Goal: Task Accomplishment & Management: Manage account settings

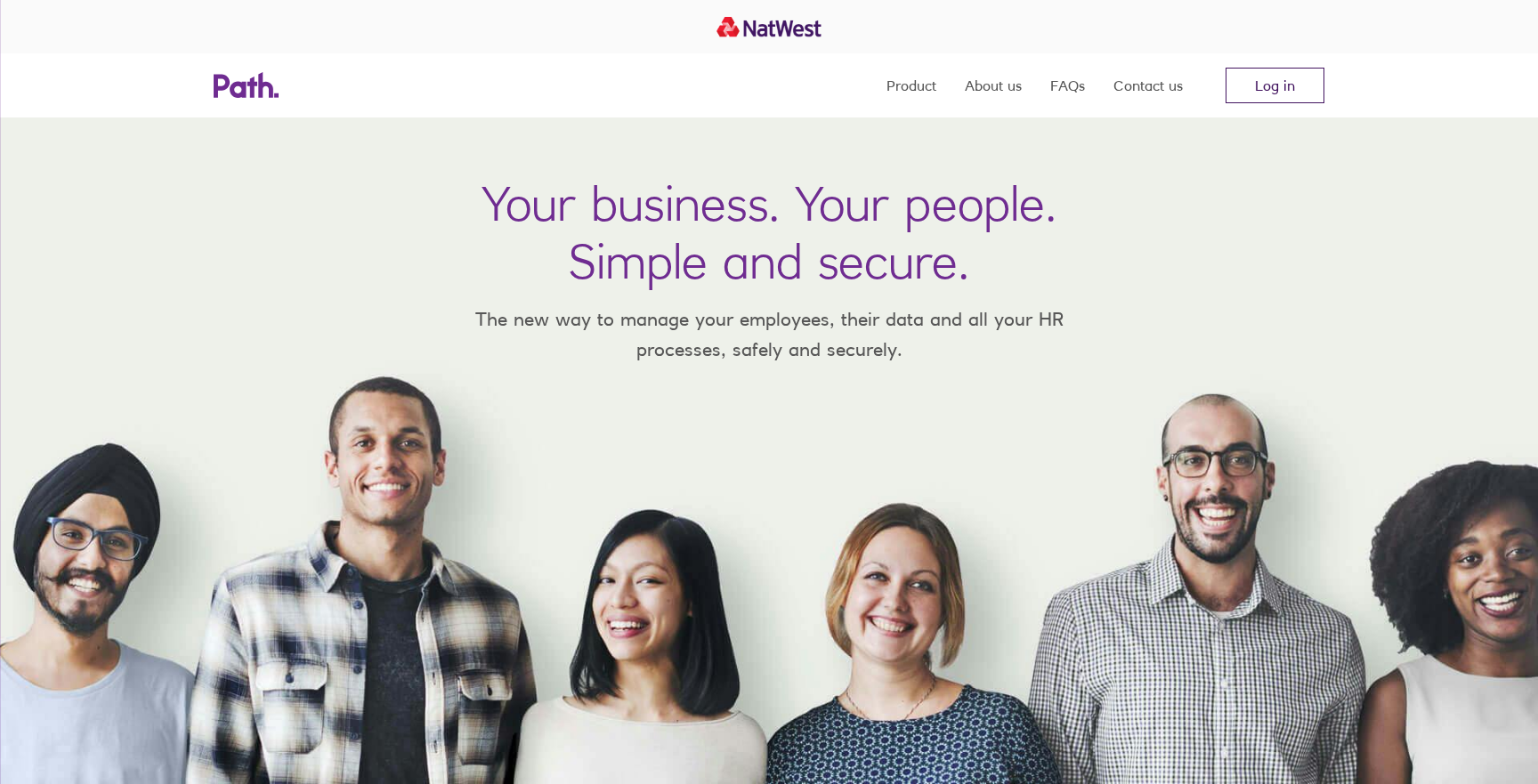
click at [1304, 99] on link "Log in" at bounding box center [1274, 85] width 98 height 36
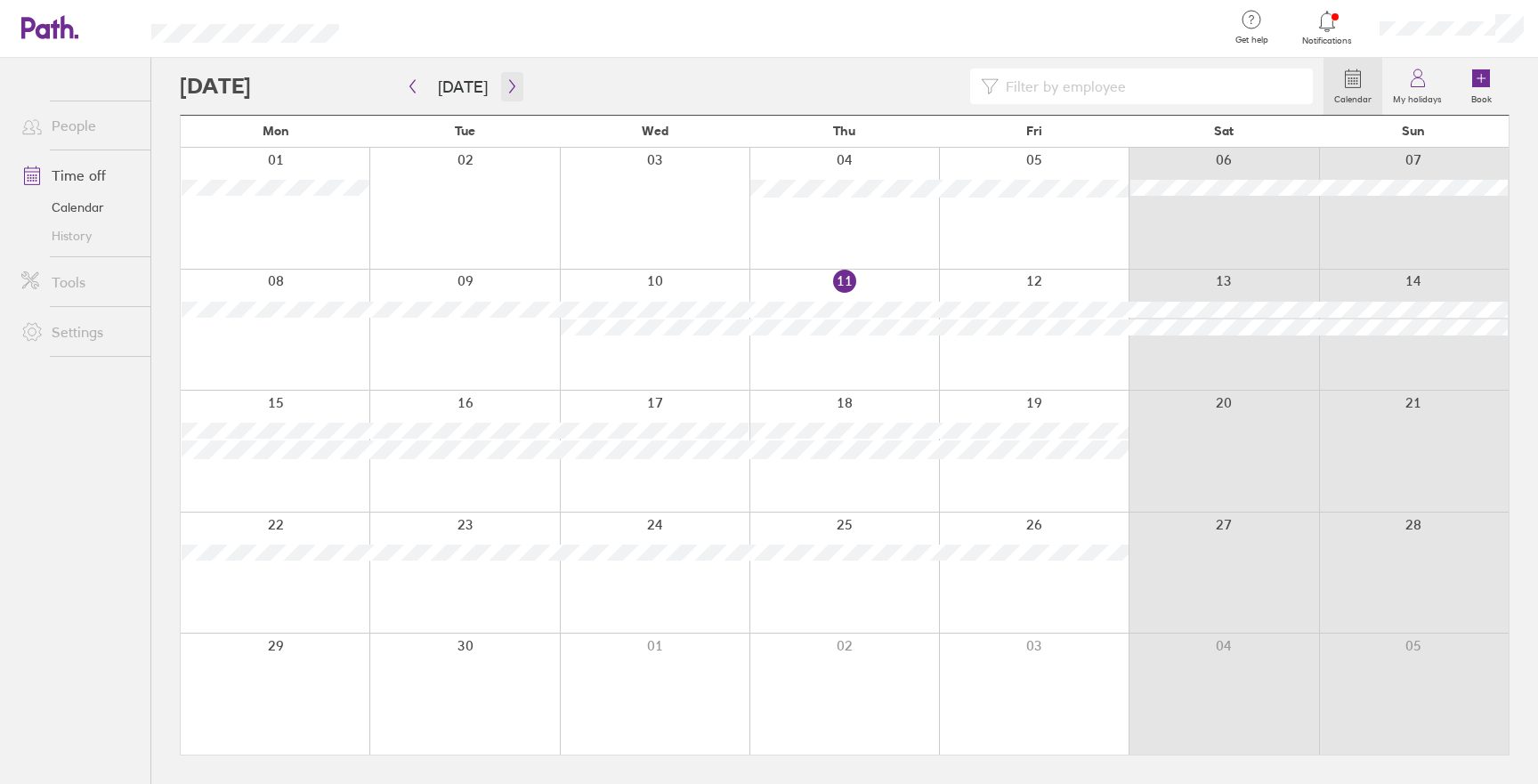
click at [501, 90] on button "button" at bounding box center [512, 86] width 23 height 29
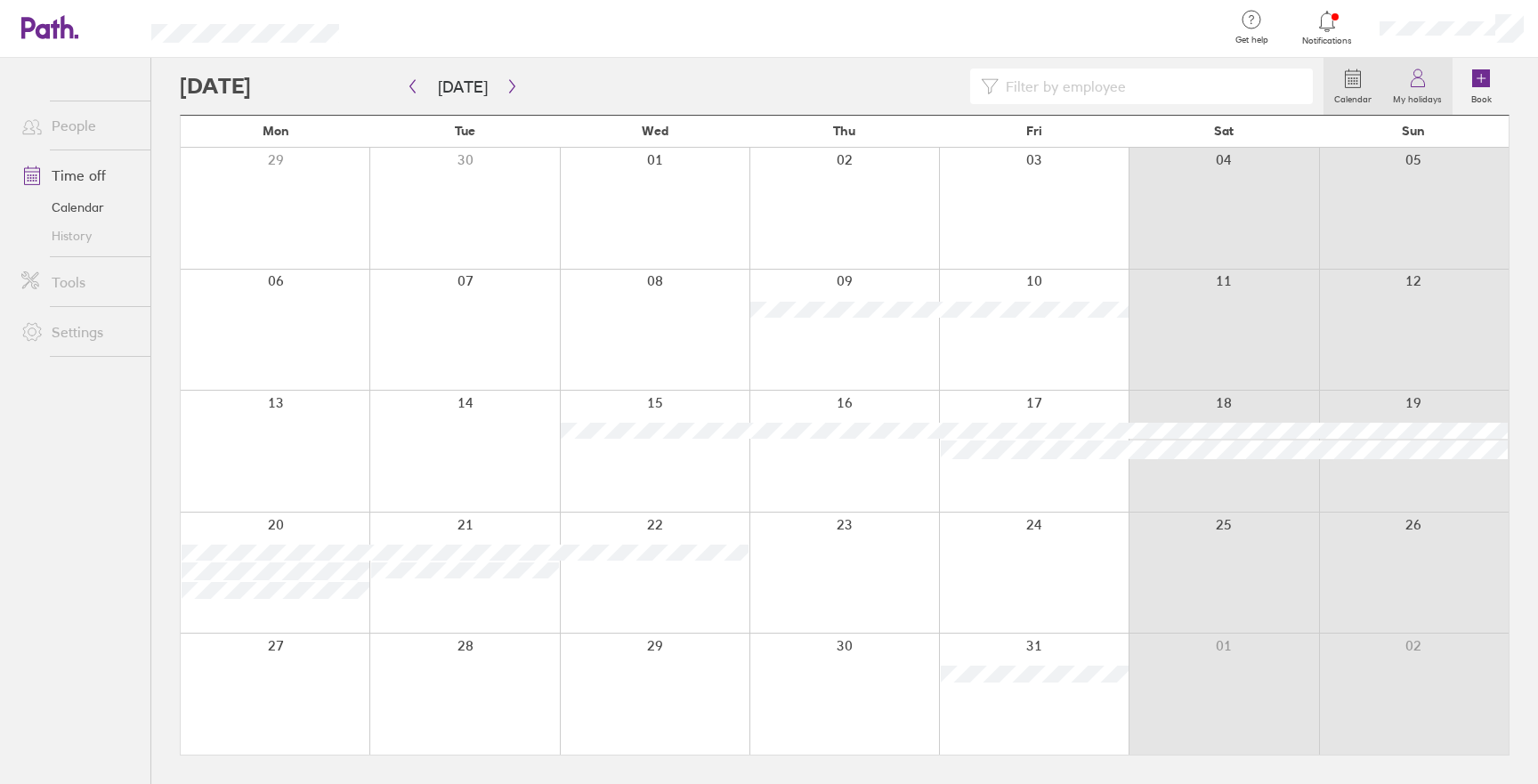
click at [1421, 87] on icon at bounding box center [1418, 78] width 22 height 22
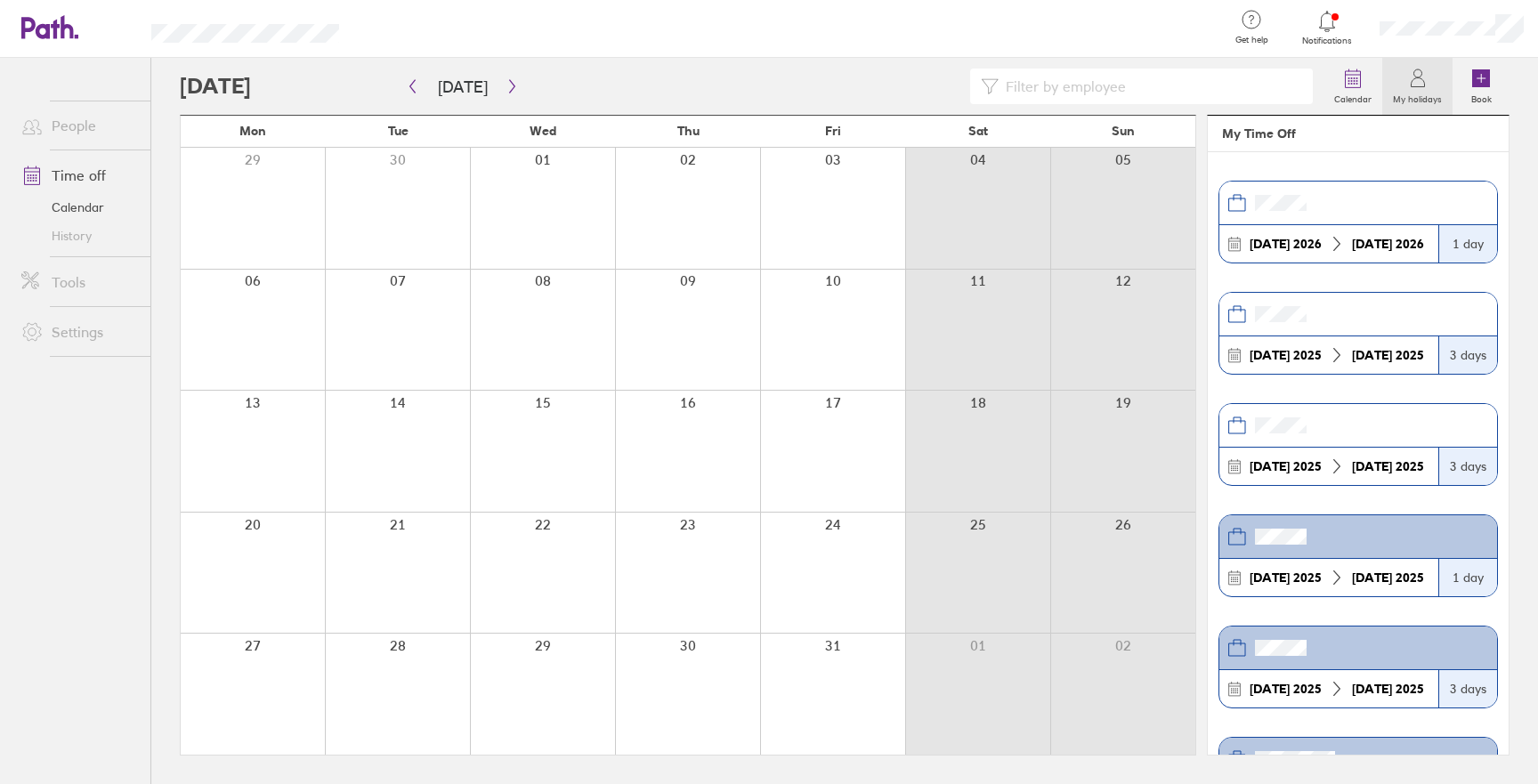
click at [562, 287] on div at bounding box center [542, 330] width 145 height 121
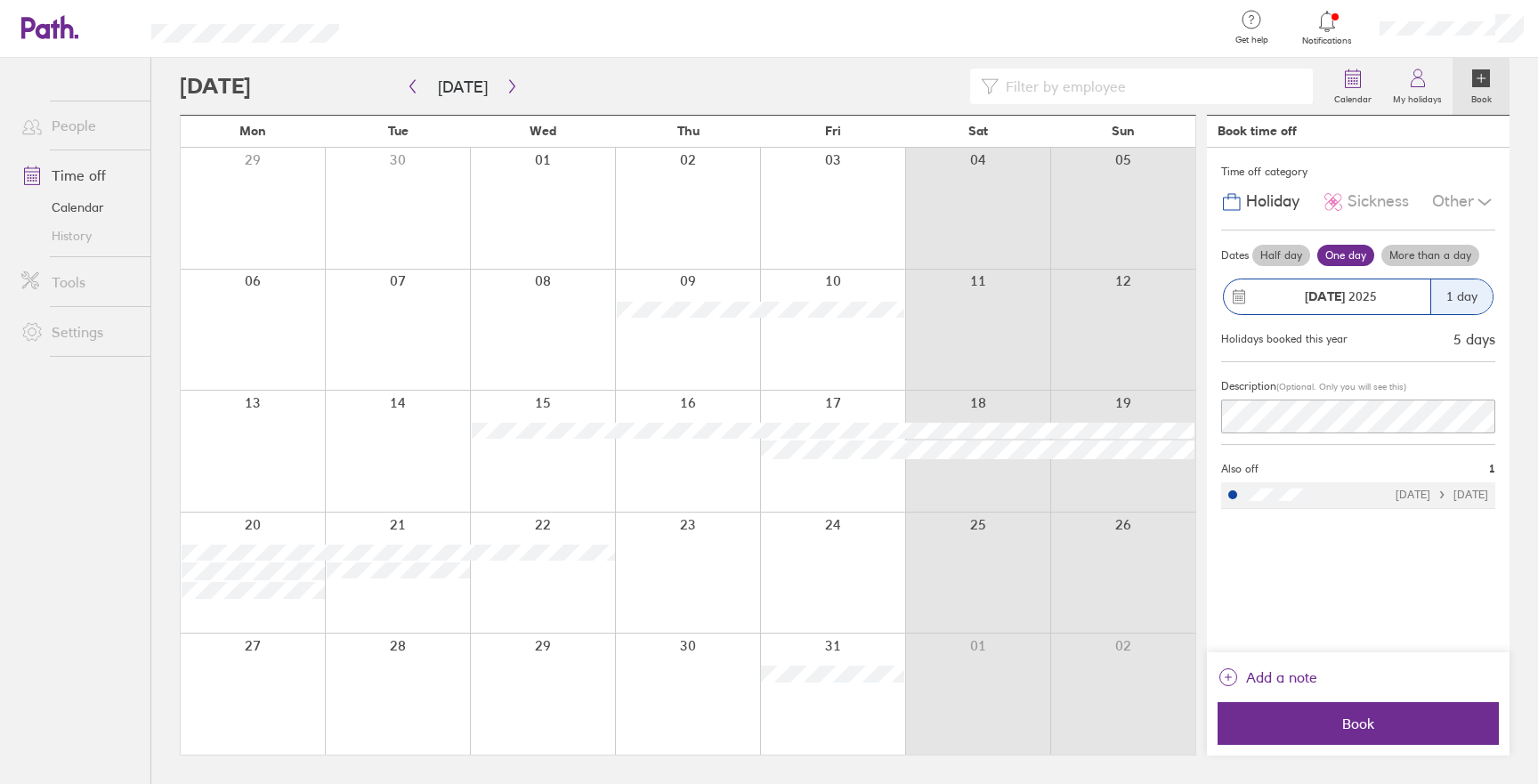
click at [1455, 254] on label "More than a day" at bounding box center [1430, 255] width 98 height 22
click at [0, 0] on input "More than a day" at bounding box center [0, 0] width 0 height 0
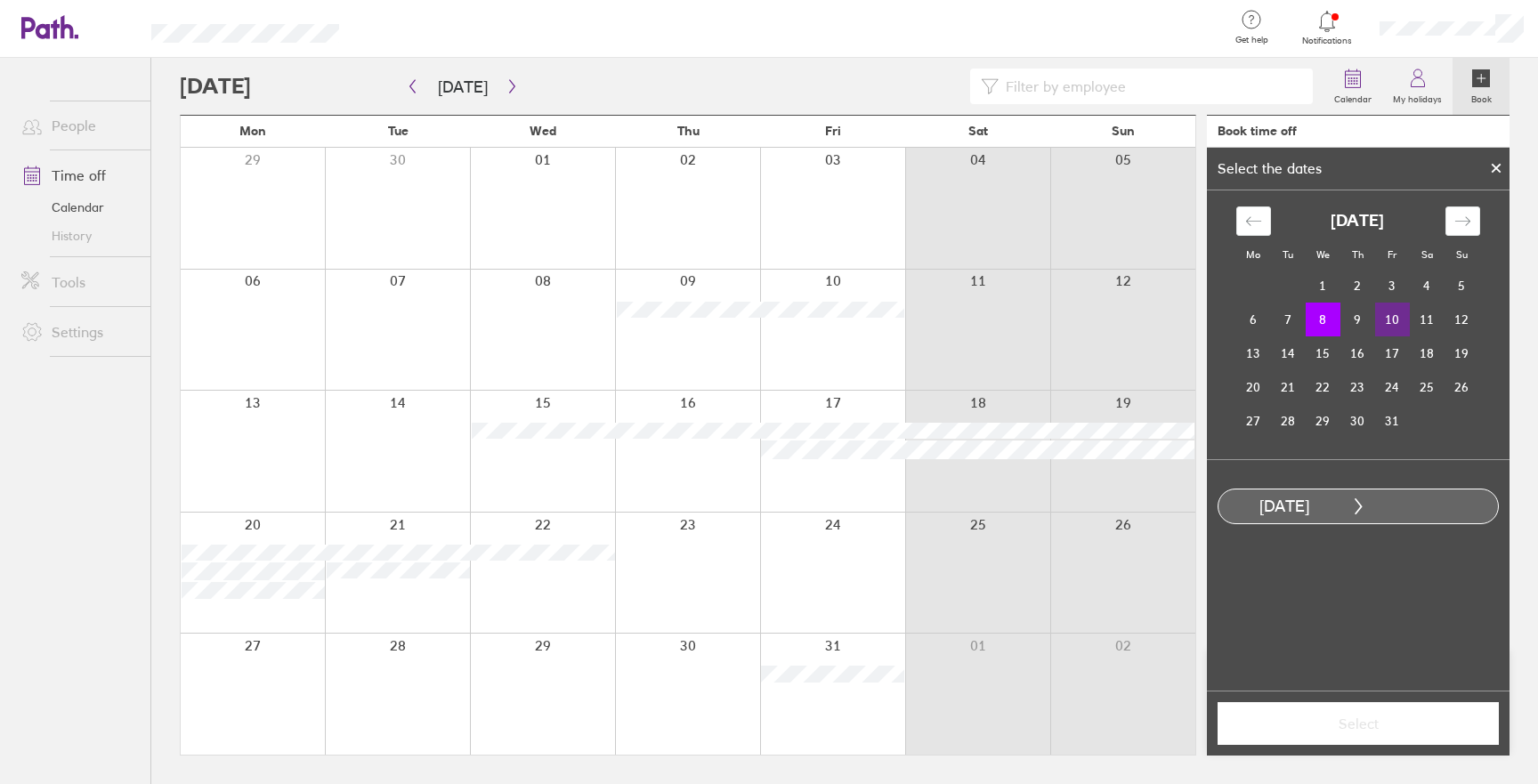
click at [1396, 318] on td "10" at bounding box center [1393, 320] width 35 height 34
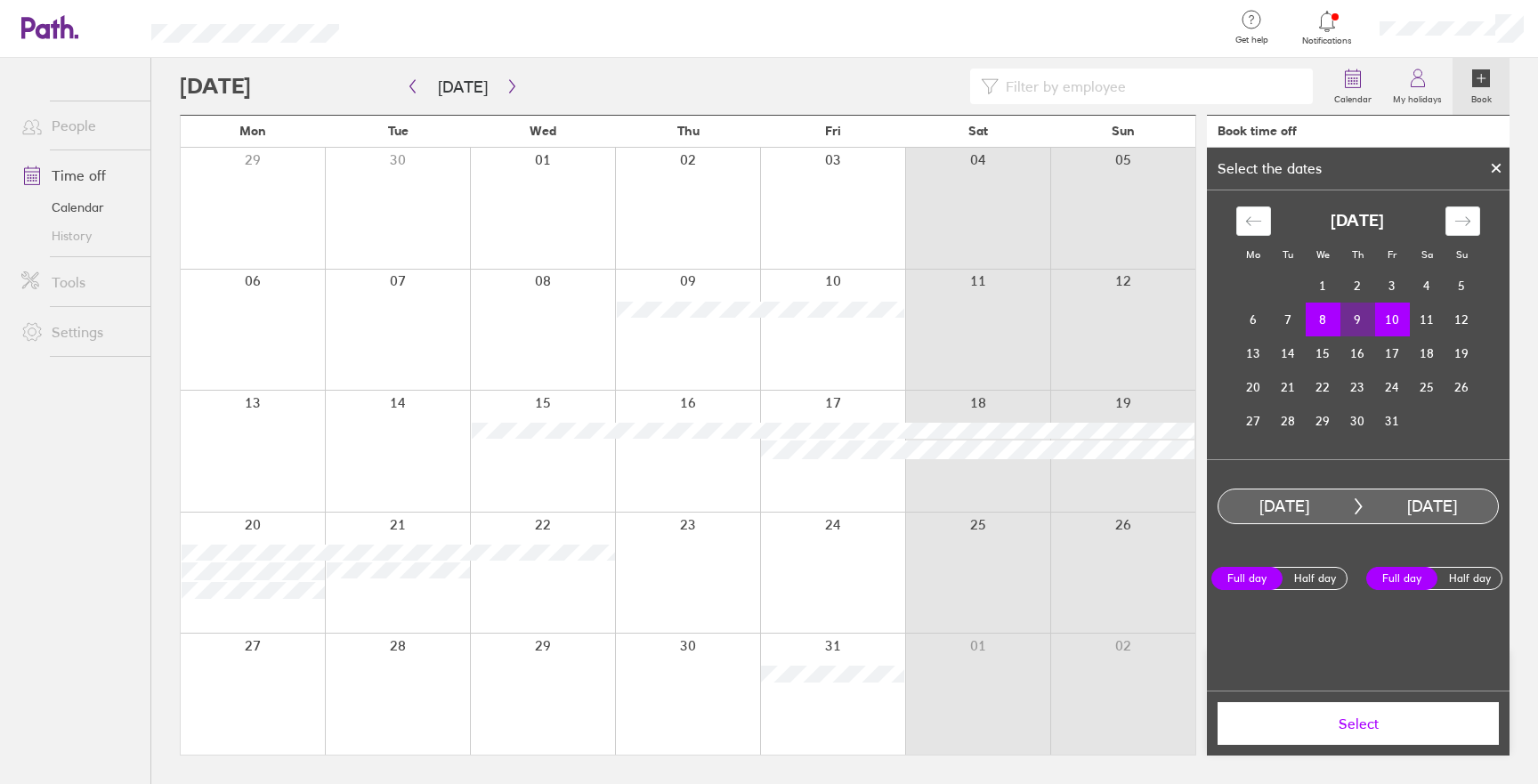
click at [240, 430] on div at bounding box center [253, 451] width 144 height 121
click at [1291, 352] on td "14" at bounding box center [1288, 354] width 35 height 34
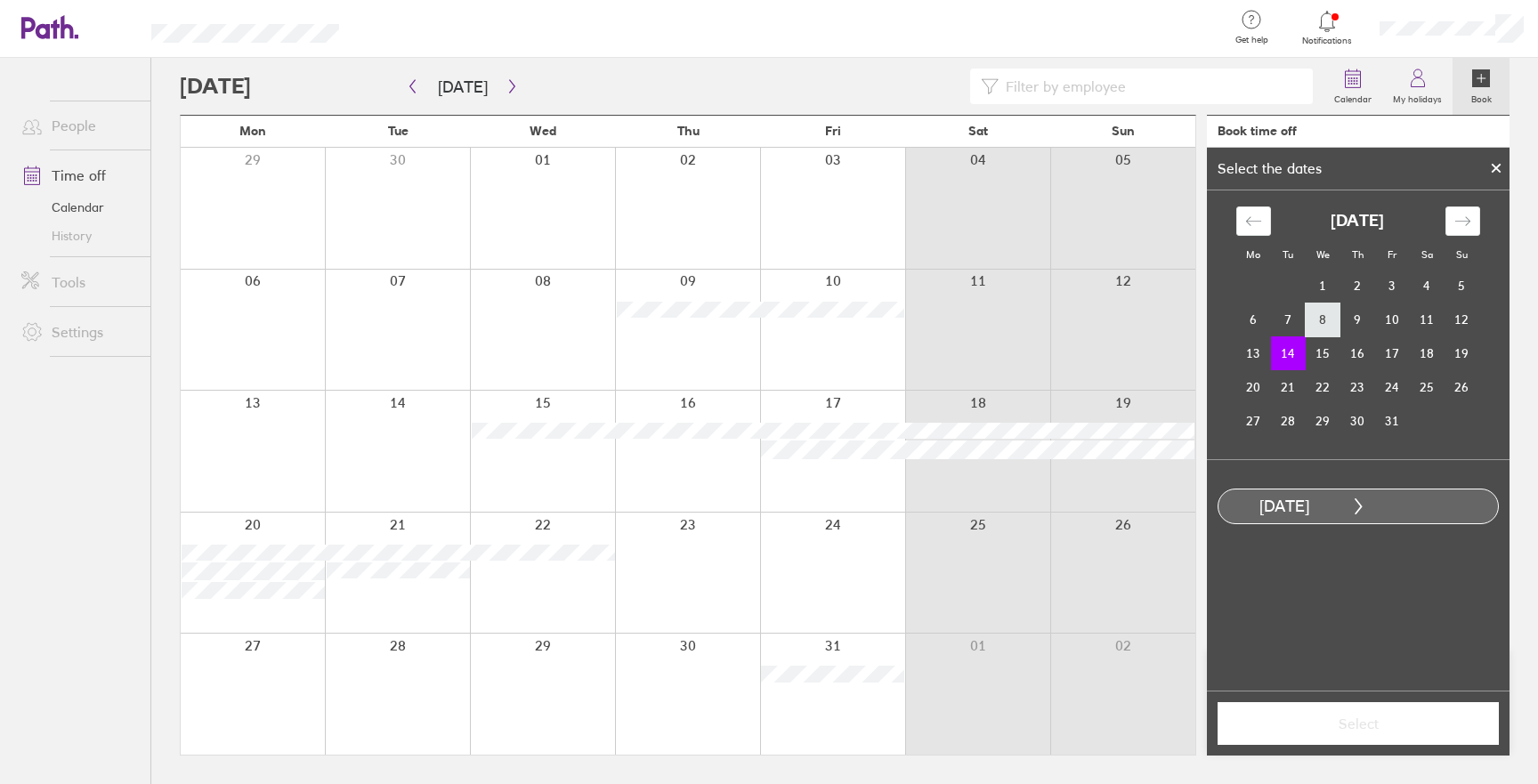
click at [1329, 322] on td "8" at bounding box center [1323, 320] width 35 height 34
click at [1287, 355] on td "14" at bounding box center [1288, 354] width 35 height 34
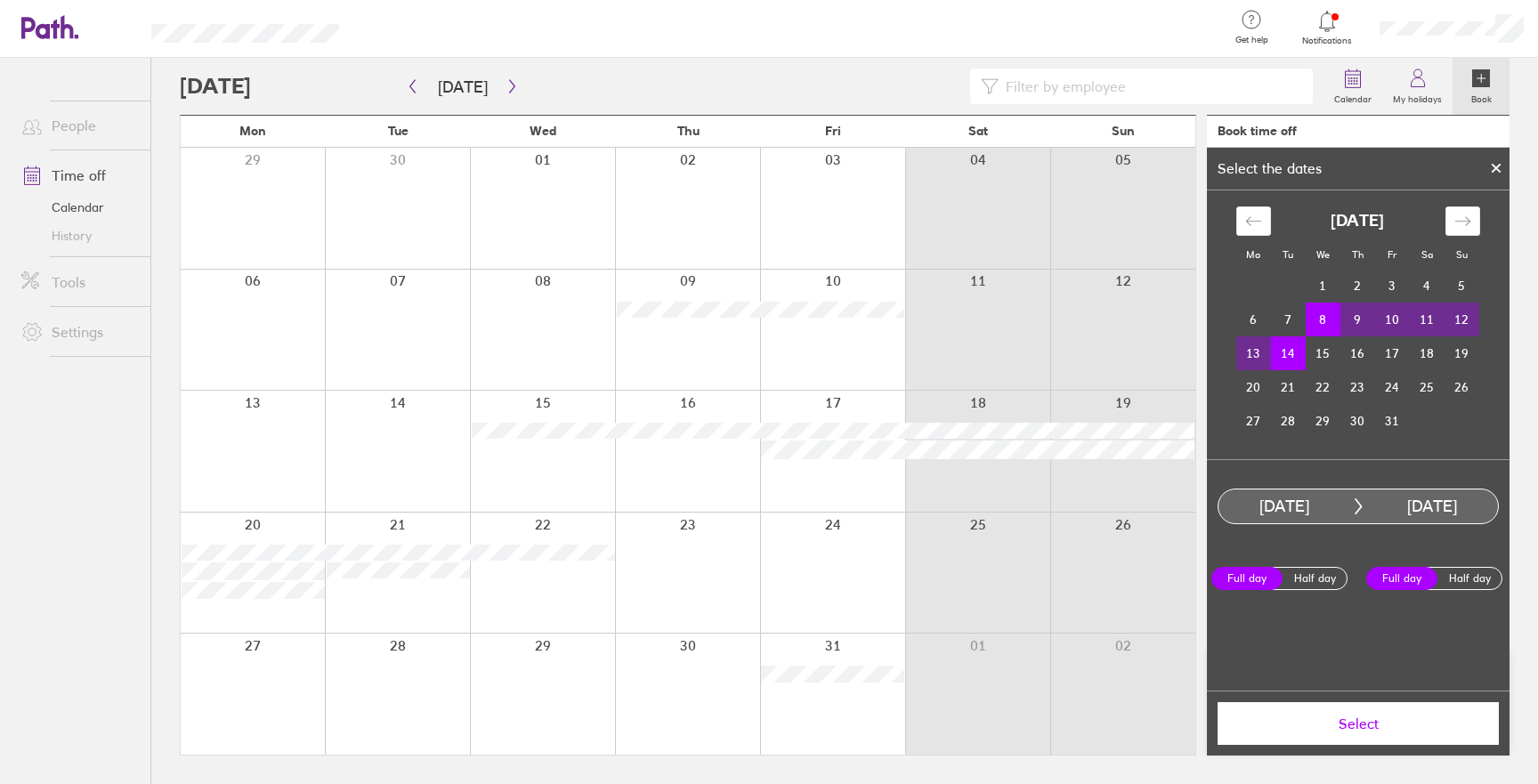
click at [1325, 322] on td "8" at bounding box center [1323, 320] width 35 height 34
click at [1389, 323] on td "10" at bounding box center [1393, 320] width 35 height 34
click at [1377, 731] on span "Select" at bounding box center [1358, 723] width 256 height 16
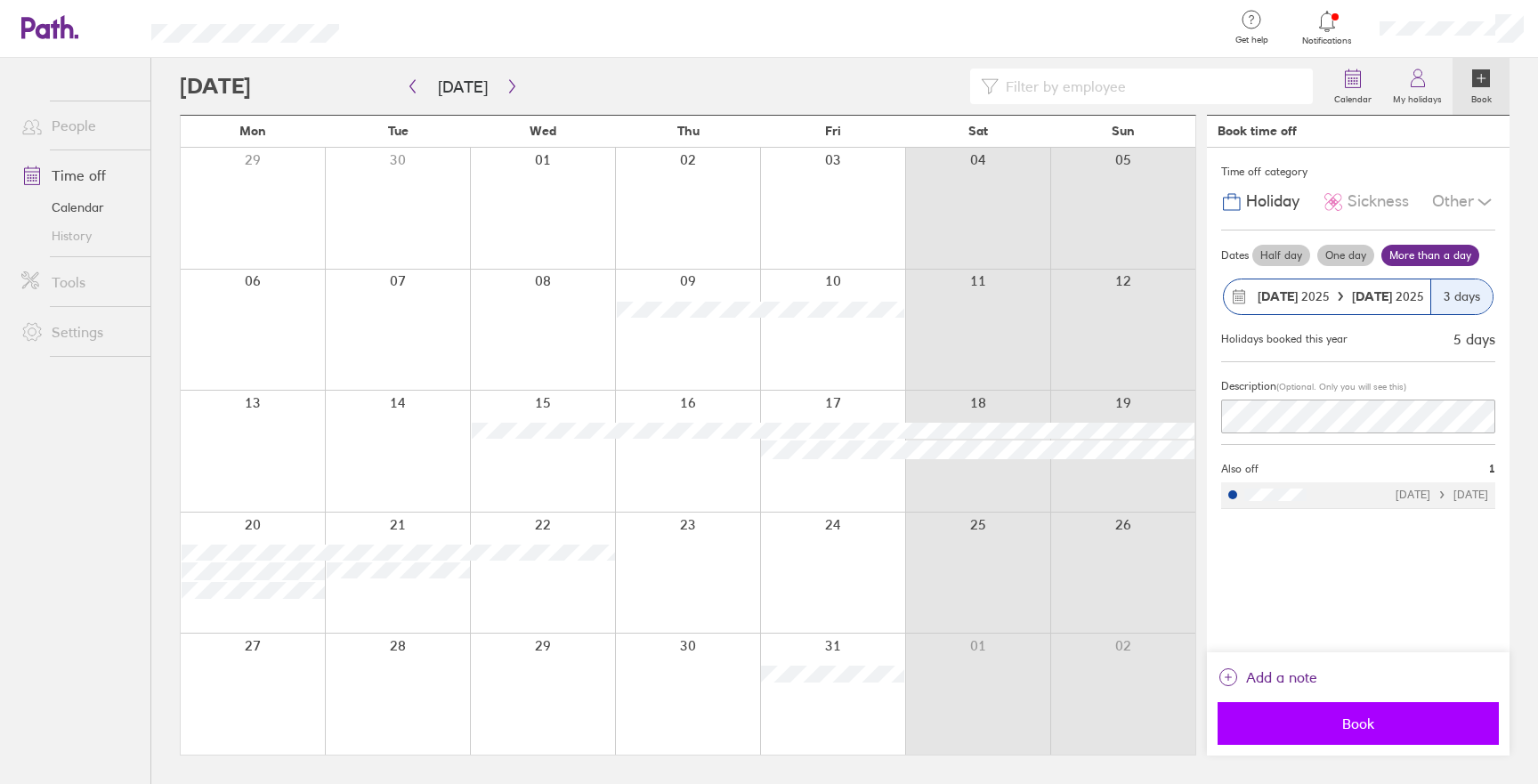
click at [1359, 728] on span "Book" at bounding box center [1358, 723] width 256 height 16
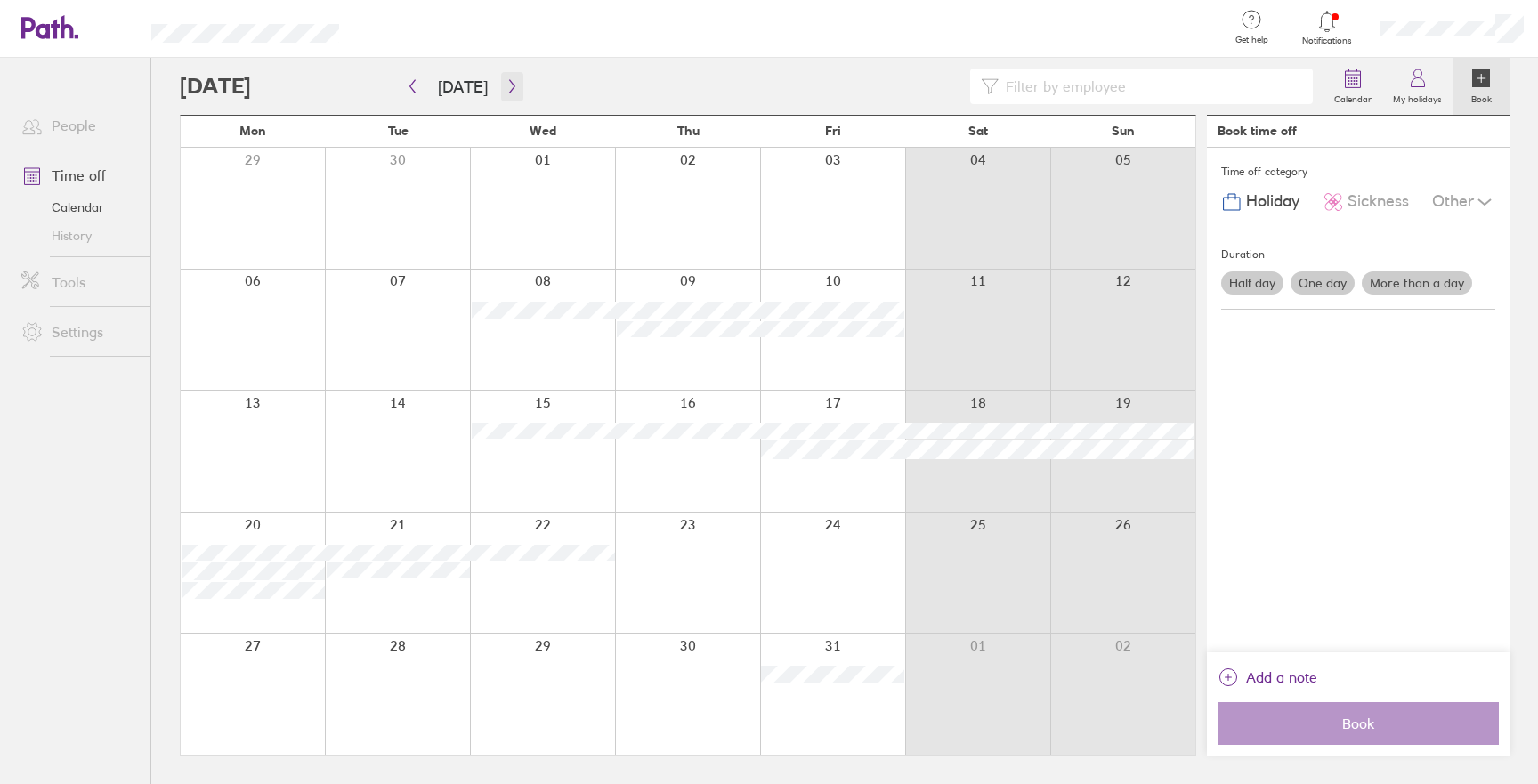
click at [509, 92] on icon "button" at bounding box center [512, 86] width 6 height 13
click at [505, 90] on icon "button" at bounding box center [512, 85] width 13 height 14
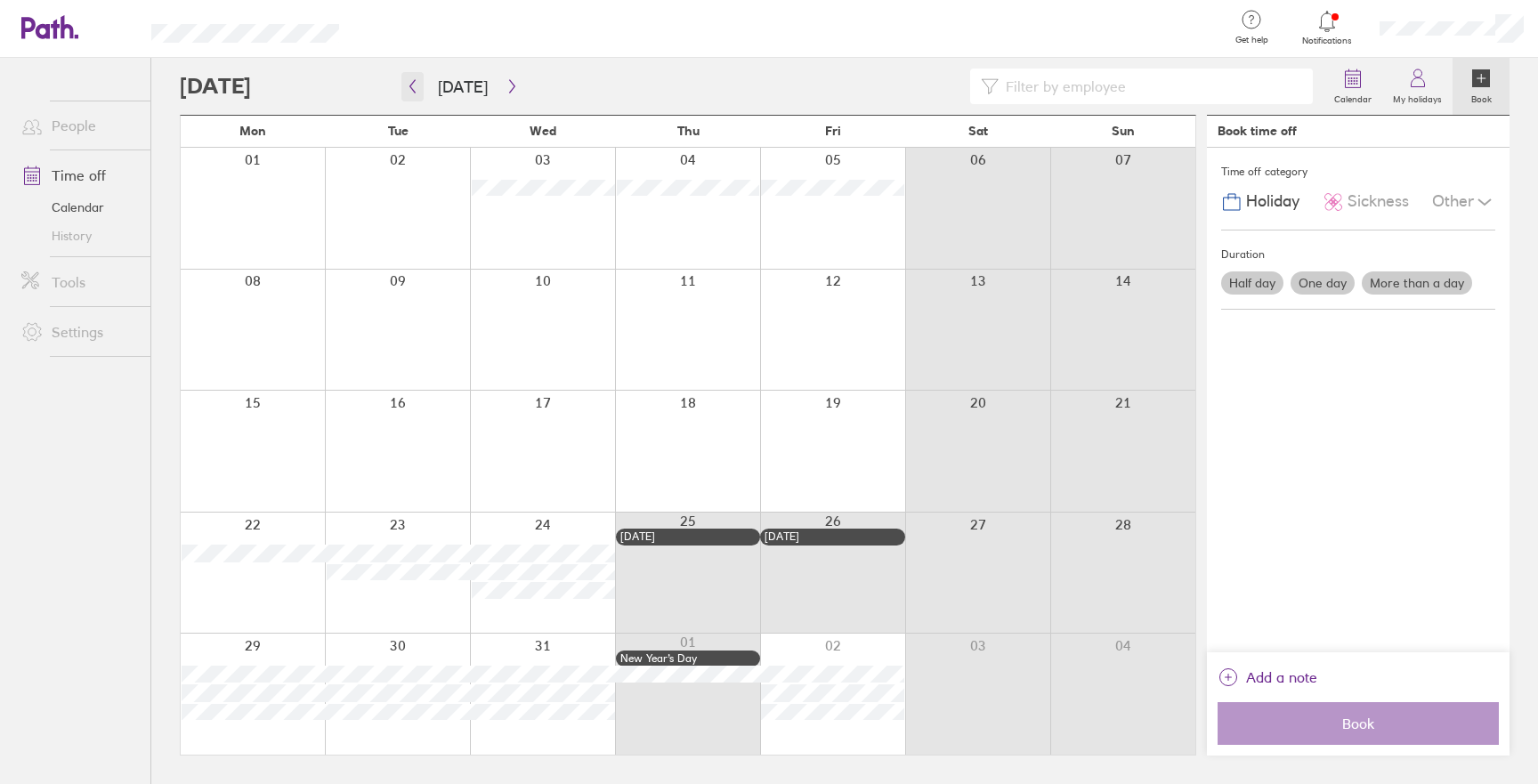
click at [406, 84] on icon "button" at bounding box center [413, 85] width 13 height 14
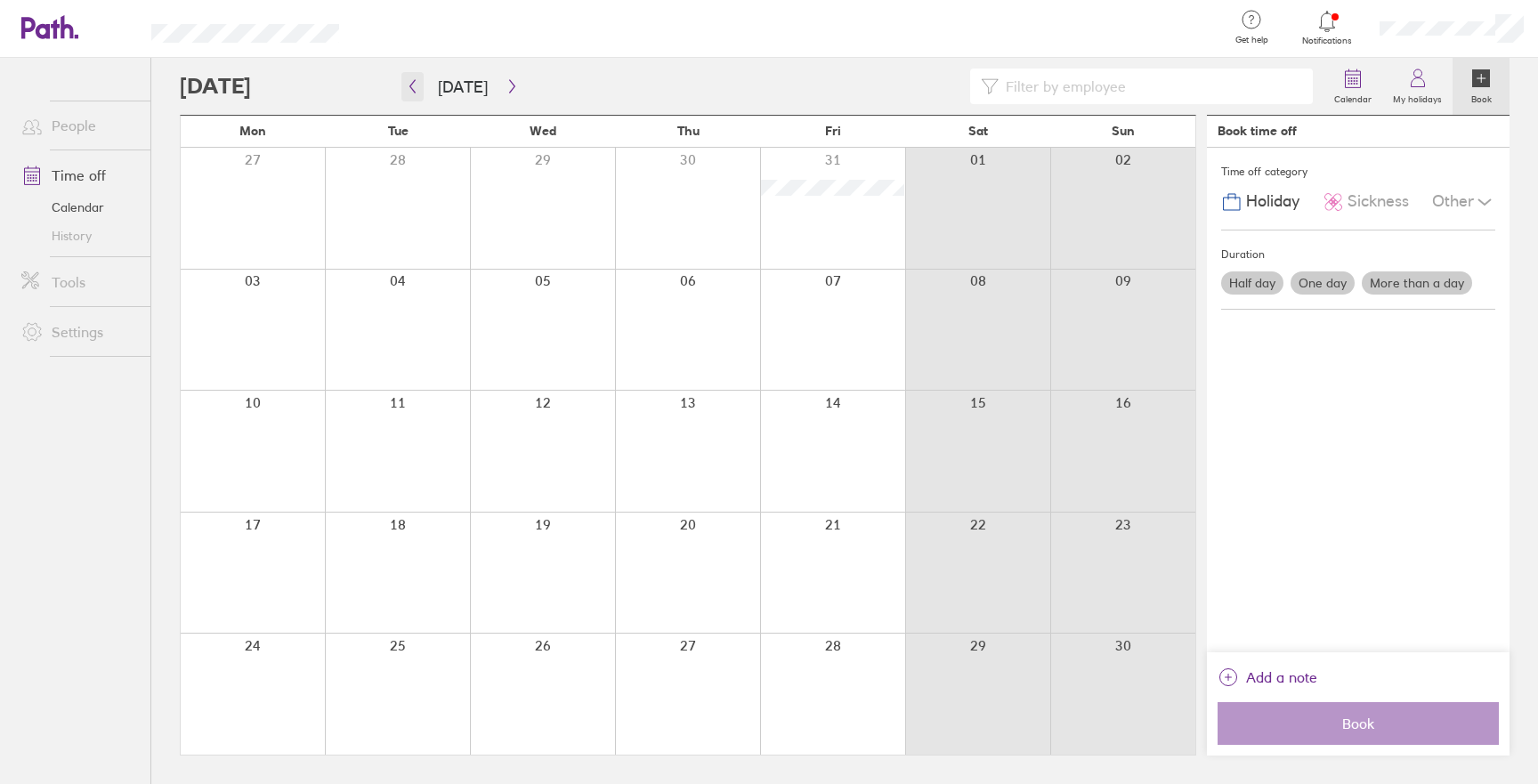
click at [413, 90] on icon "button" at bounding box center [413, 85] width 13 height 14
click at [260, 414] on div at bounding box center [253, 451] width 144 height 121
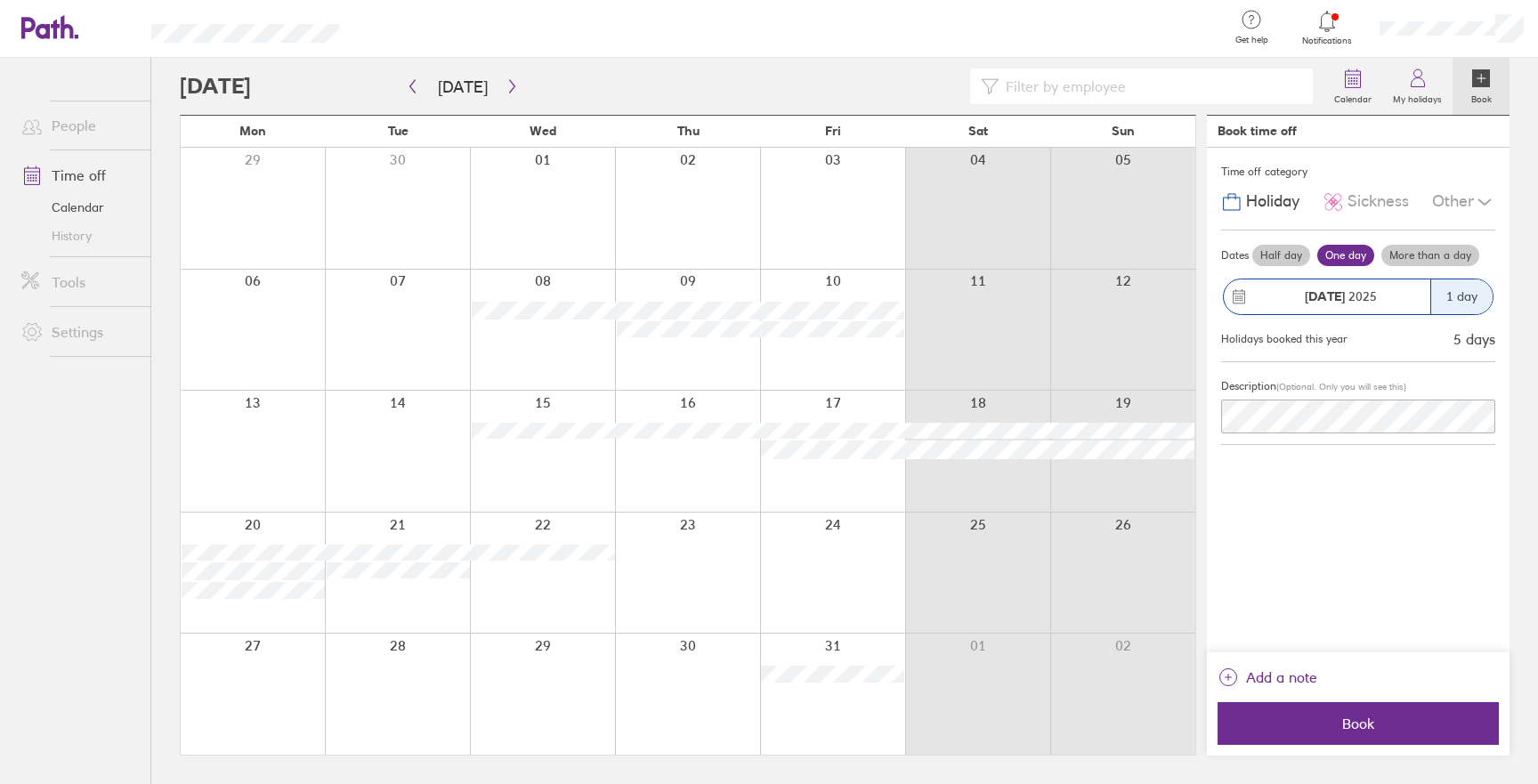
click at [260, 400] on div at bounding box center [253, 451] width 144 height 121
click at [262, 412] on div at bounding box center [253, 451] width 144 height 121
click at [289, 419] on div at bounding box center [253, 451] width 144 height 121
click at [1407, 254] on label "More than a day" at bounding box center [1430, 255] width 98 height 22
click at [0, 0] on input "More than a day" at bounding box center [0, 0] width 0 height 0
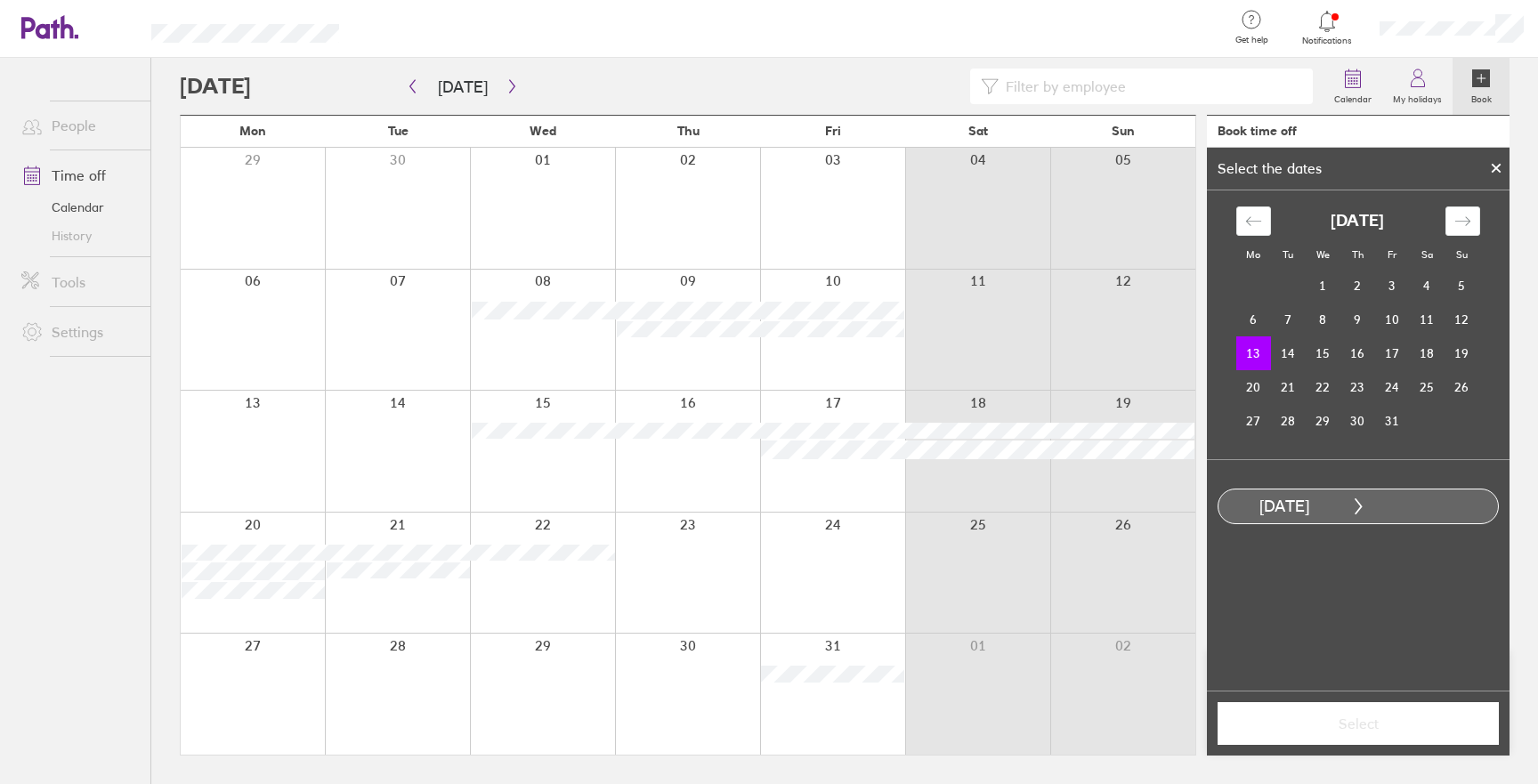
click at [542, 413] on div at bounding box center [542, 451] width 145 height 121
click at [1317, 356] on td "15" at bounding box center [1323, 354] width 35 height 34
click at [1379, 723] on span "Select" at bounding box center [1358, 723] width 256 height 16
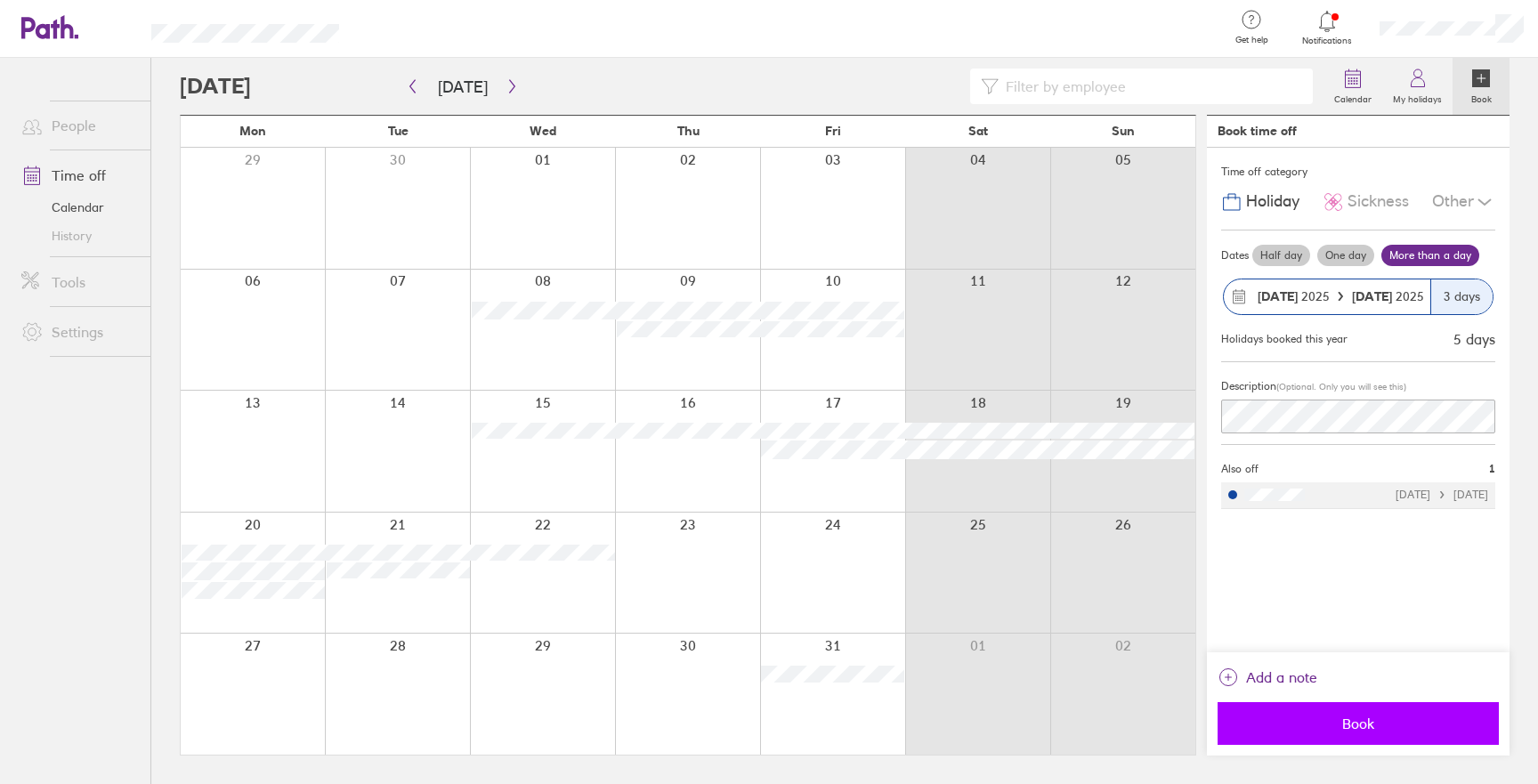
click at [1346, 728] on span "Book" at bounding box center [1358, 723] width 256 height 16
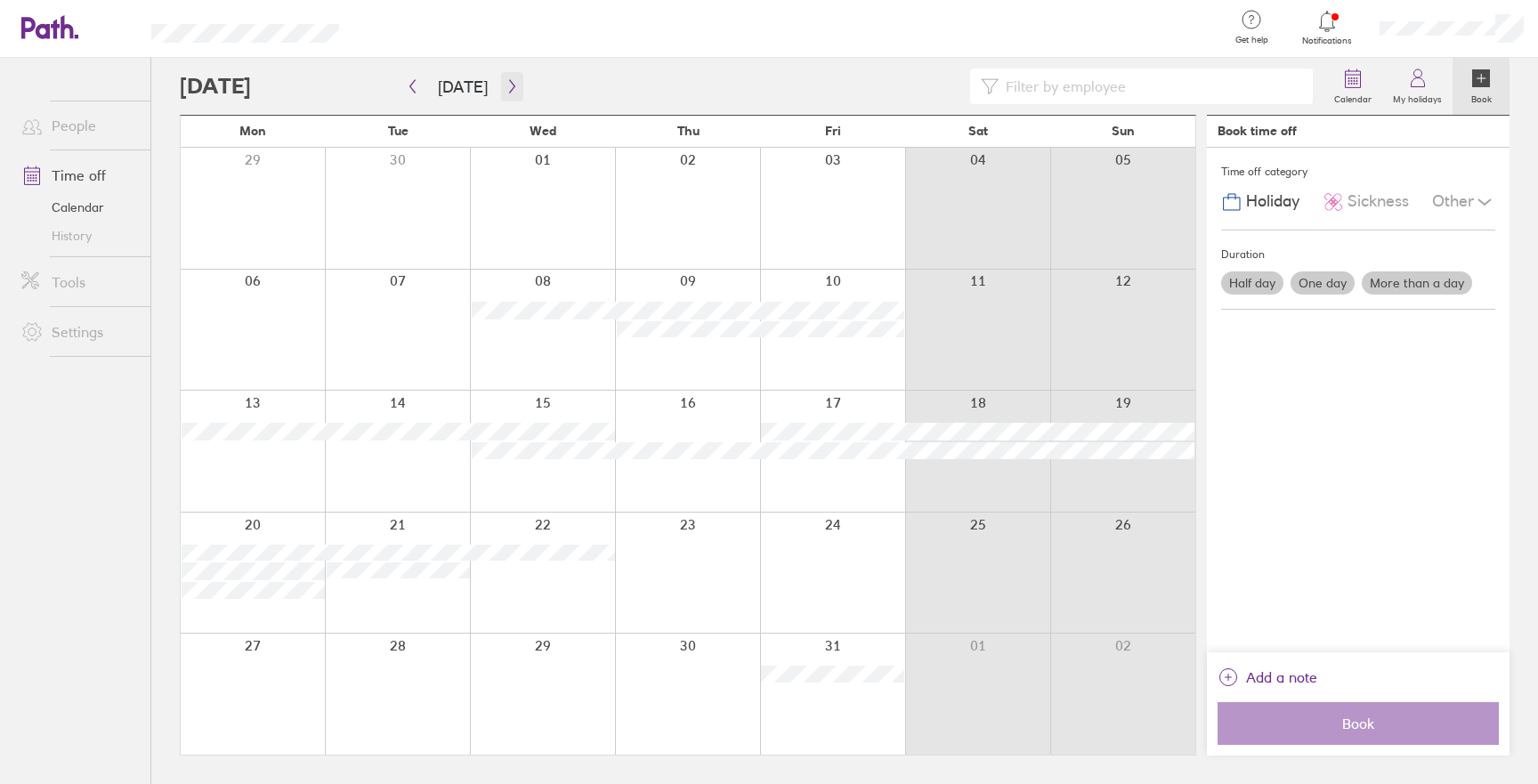
click at [501, 73] on button "button" at bounding box center [512, 86] width 23 height 29
click at [512, 82] on icon "button" at bounding box center [512, 85] width 13 height 14
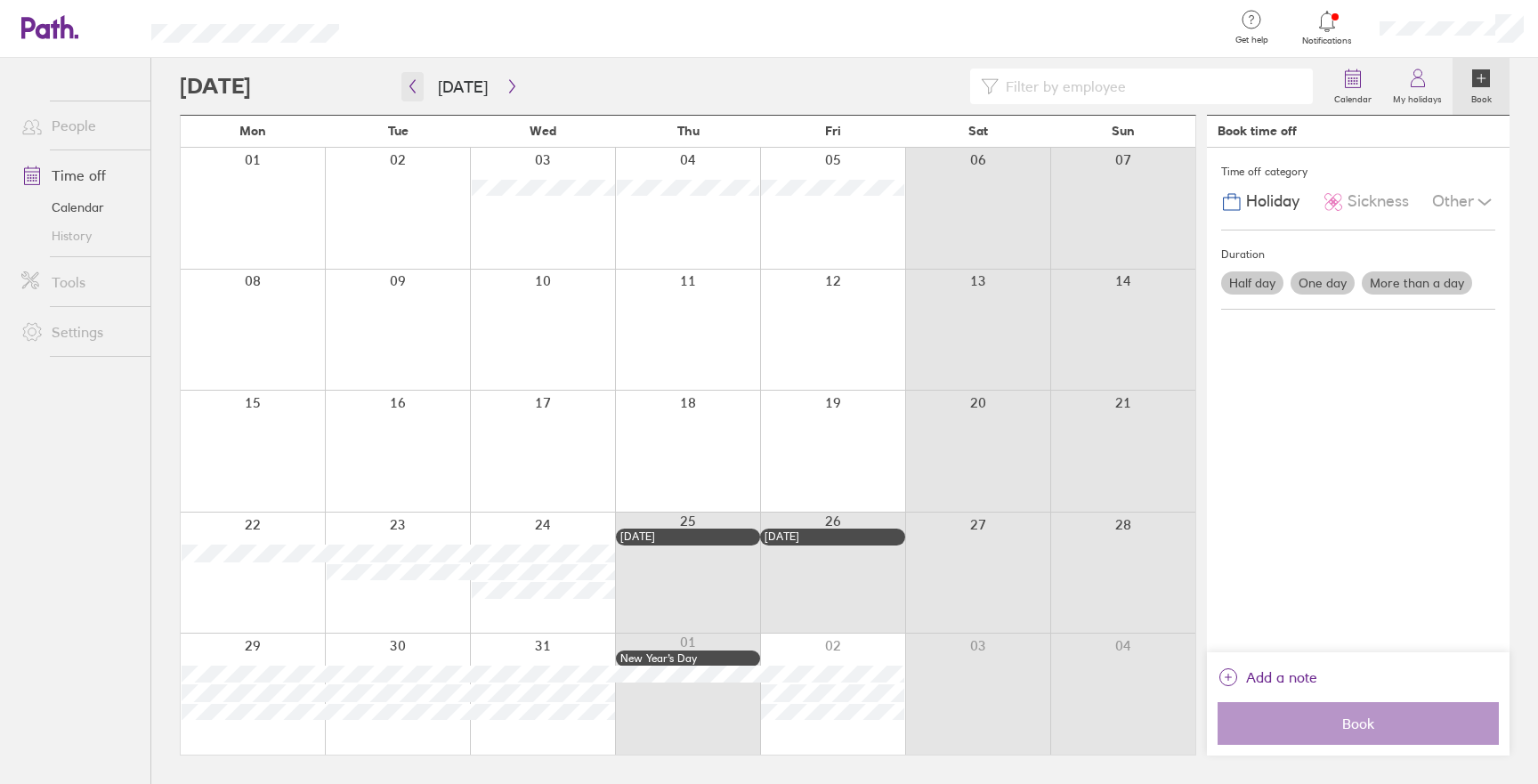
click at [410, 81] on icon "button" at bounding box center [413, 85] width 13 height 14
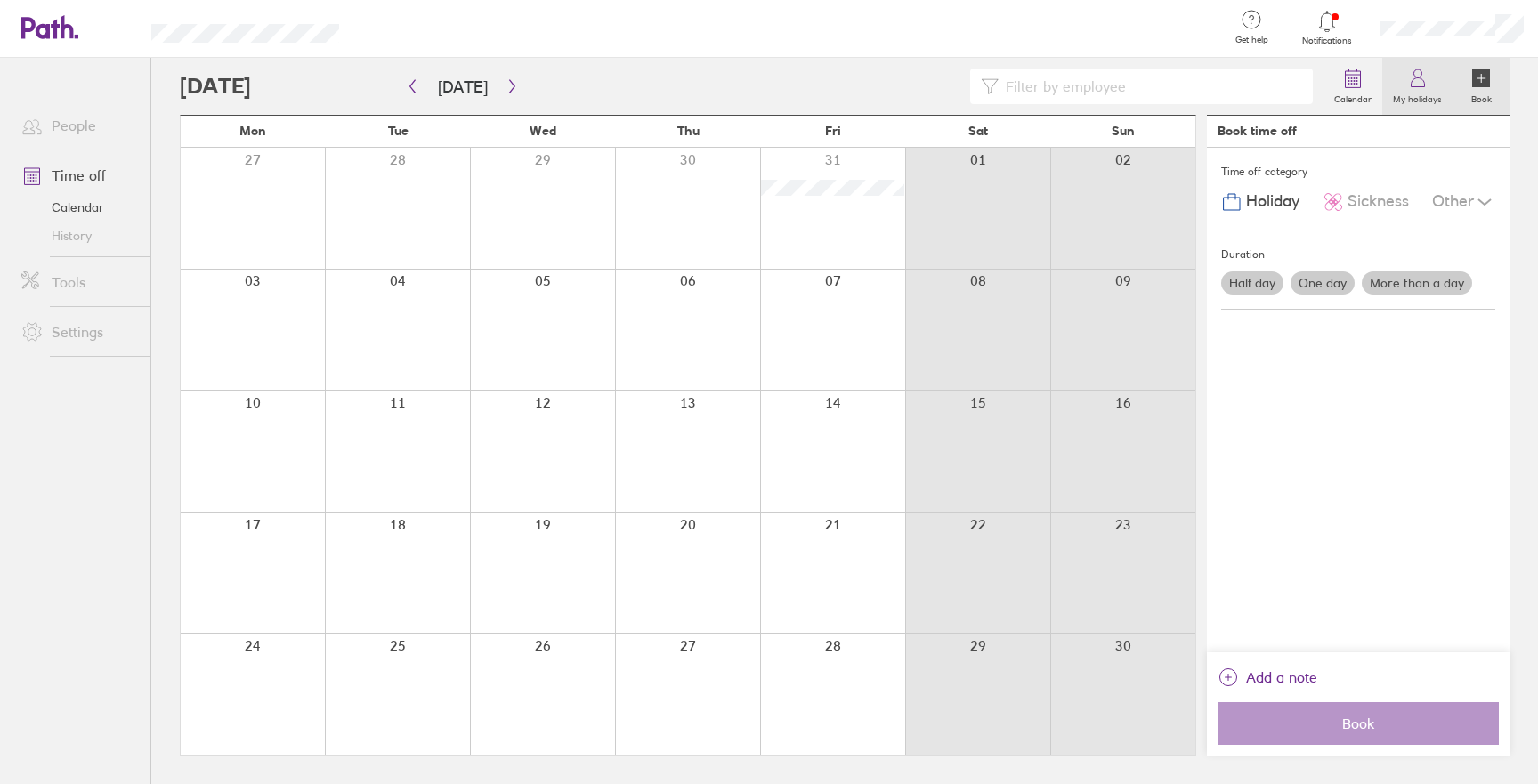
click at [1419, 98] on label "My holidays" at bounding box center [1417, 97] width 70 height 16
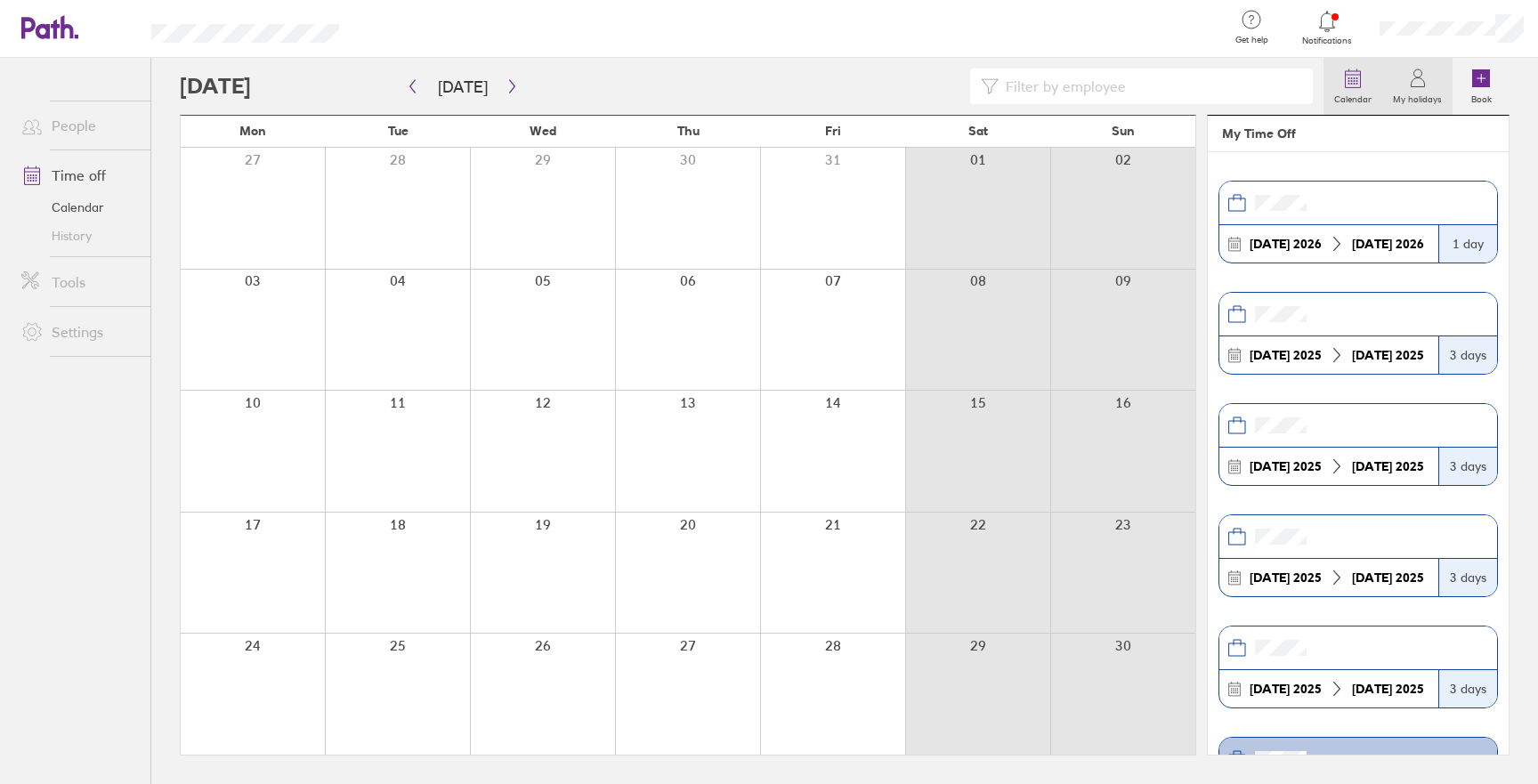
click at [1359, 100] on label "Calendar" at bounding box center [1353, 97] width 59 height 16
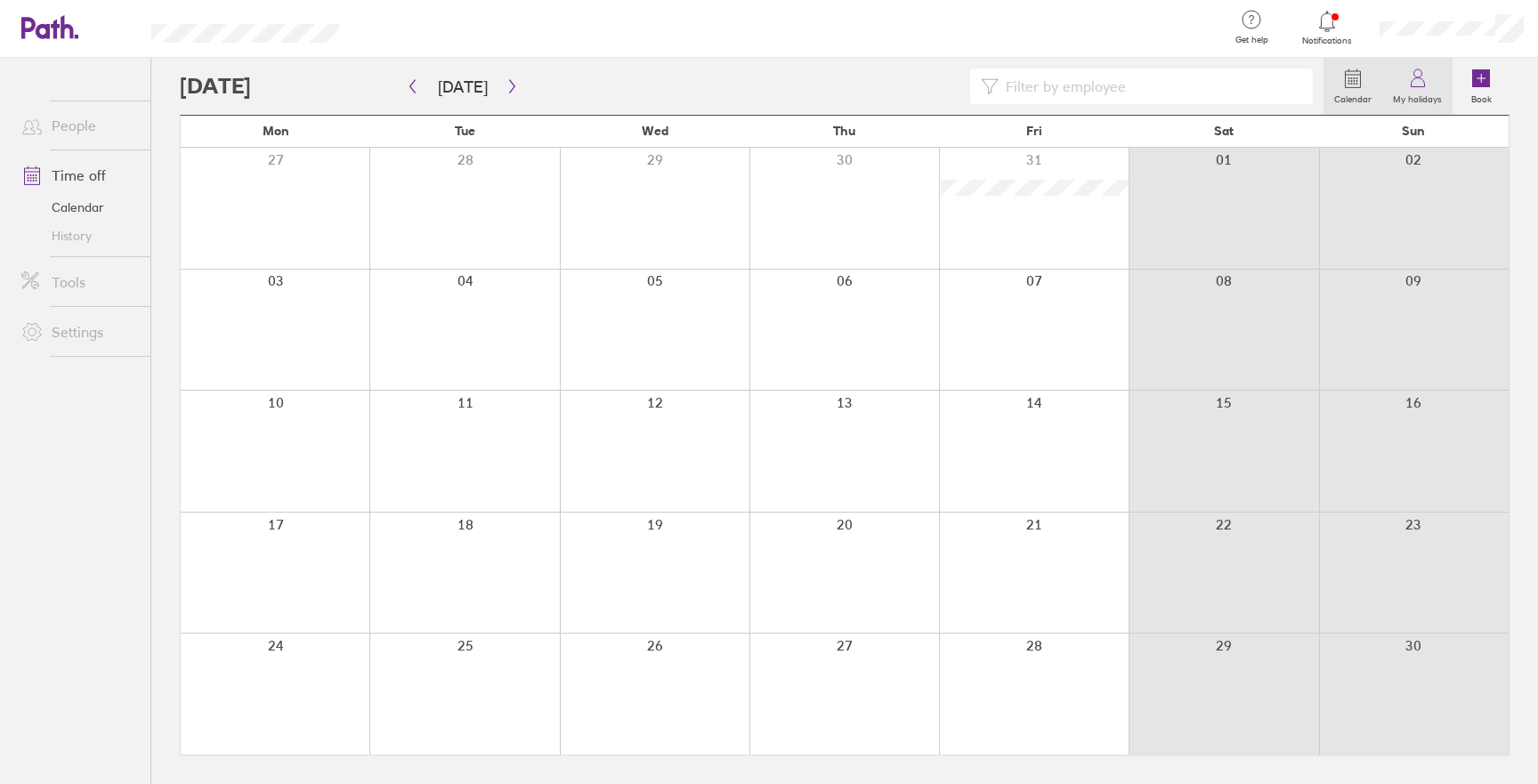
click at [1417, 87] on icon at bounding box center [1418, 78] width 22 height 22
